Goal: Information Seeking & Learning: Learn about a topic

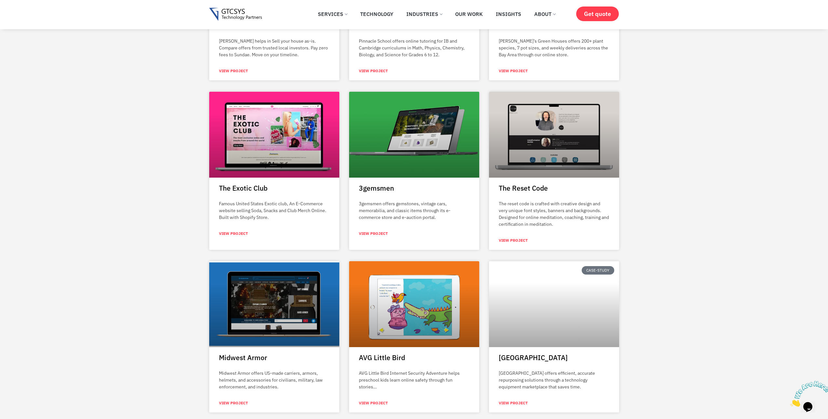
scroll to position [714, 0]
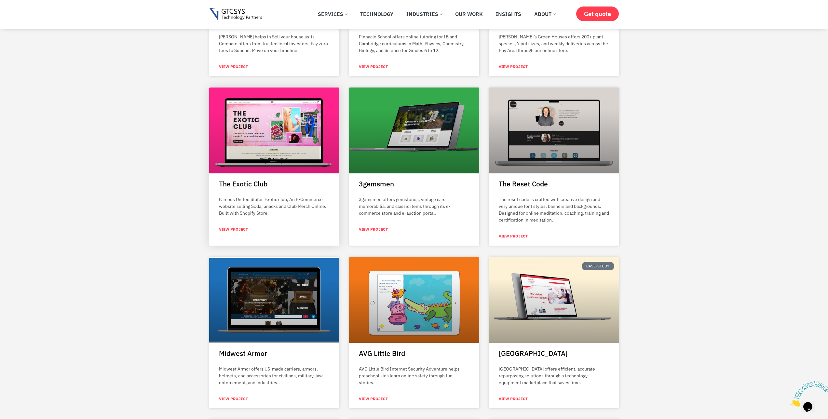
click at [236, 228] on link "View Project" at bounding box center [233, 230] width 29 height 6
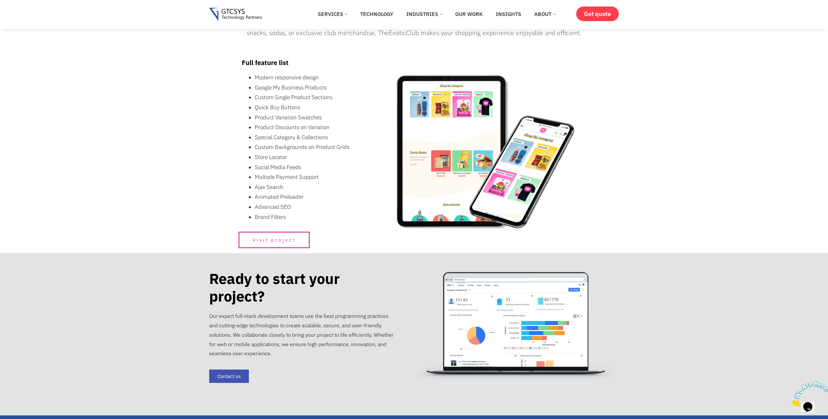
scroll to position [464, 0]
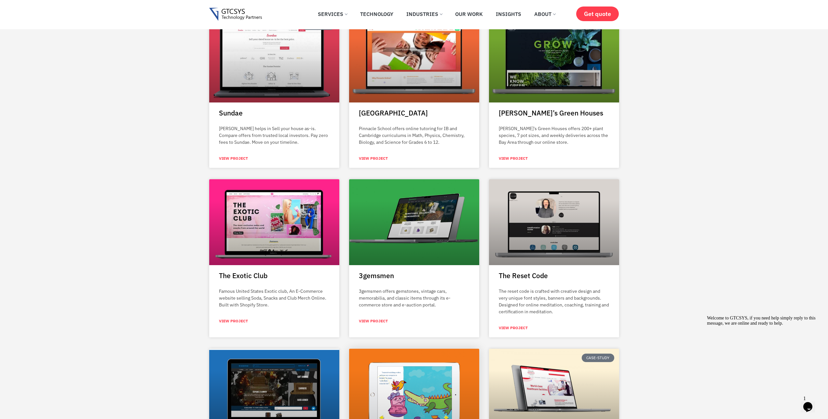
scroll to position [852, 0]
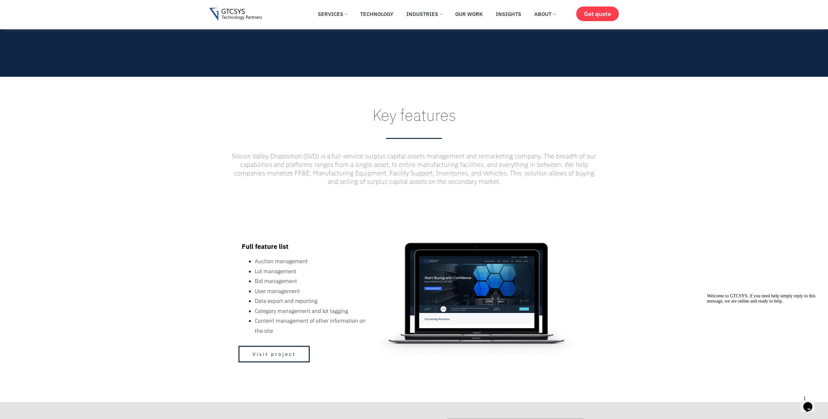
scroll to position [489, 0]
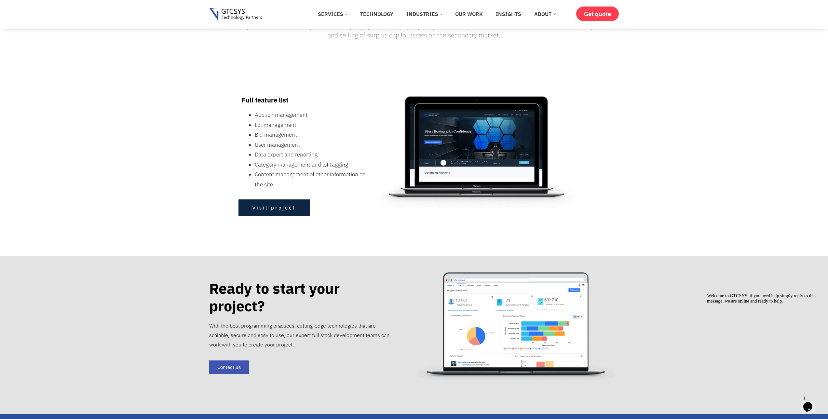
click at [290, 205] on span "Visit project" at bounding box center [274, 207] width 43 height 5
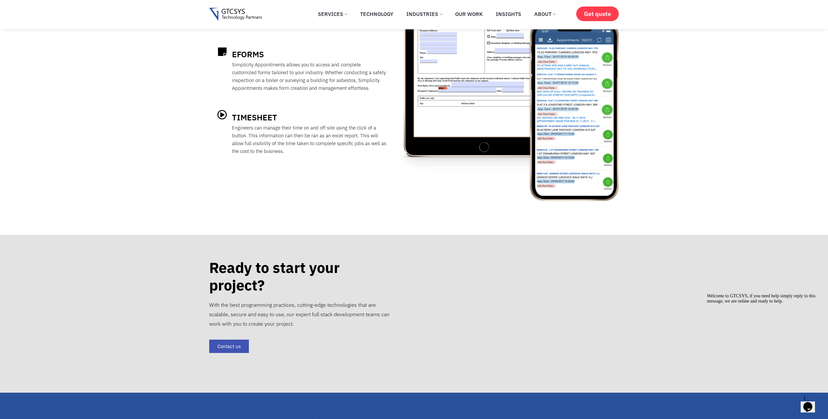
scroll to position [686, 0]
